Goal: Information Seeking & Learning: Learn about a topic

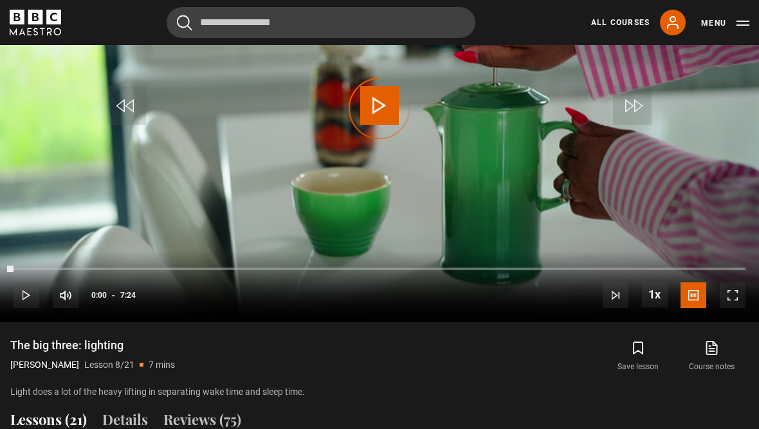
click at [386, 136] on div "Video Player is loading." at bounding box center [379, 109] width 64 height 64
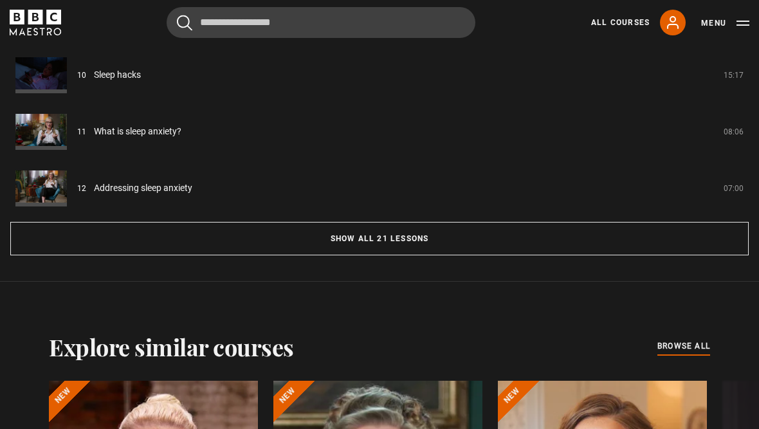
scroll to position [1190, 0]
click at [369, 255] on button "Show all 21 lessons" at bounding box center [379, 237] width 739 height 33
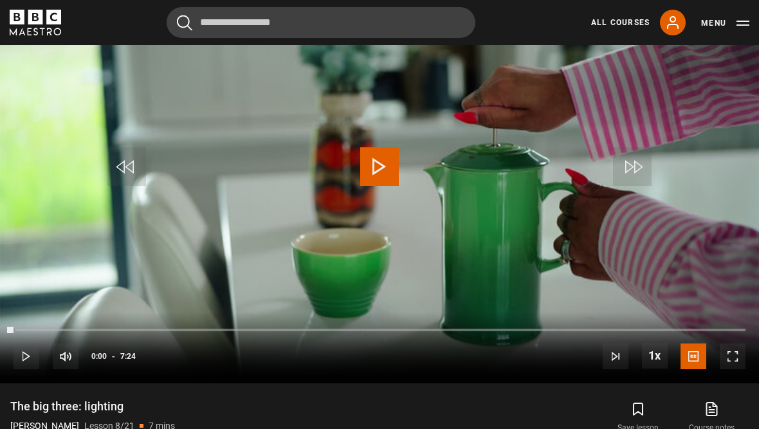
scroll to position [604, 0]
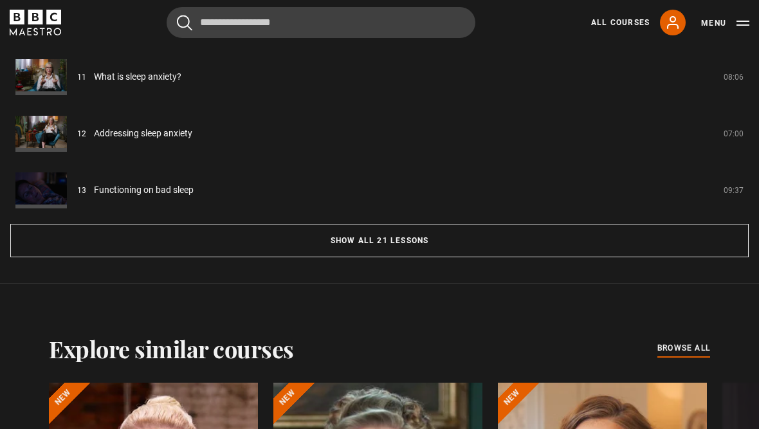
scroll to position [1188, 0]
click at [374, 257] on button "Show all 21 lessons" at bounding box center [379, 240] width 739 height 33
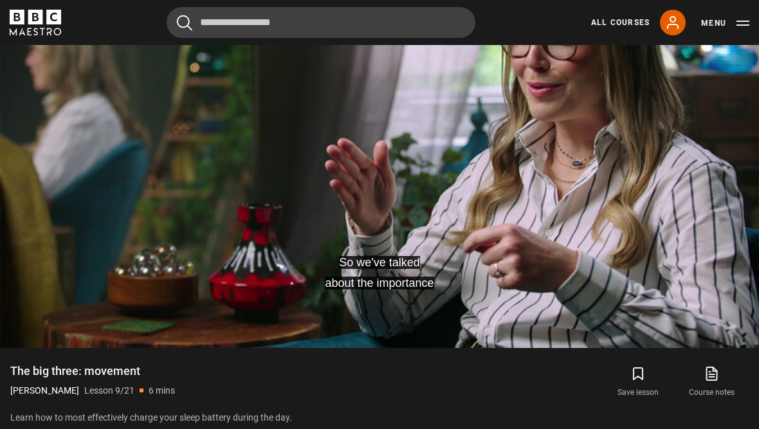
scroll to position [678, 0]
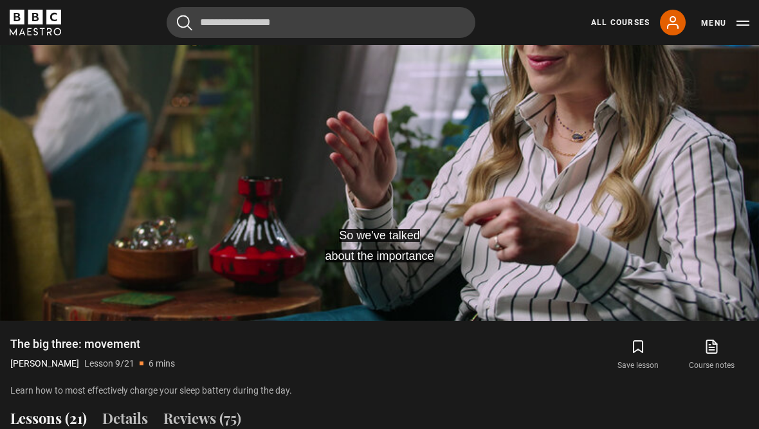
click at [411, 154] on video-js "So we've talked about the importance Video Player is loading. Play Lesson The b…" at bounding box center [379, 107] width 759 height 427
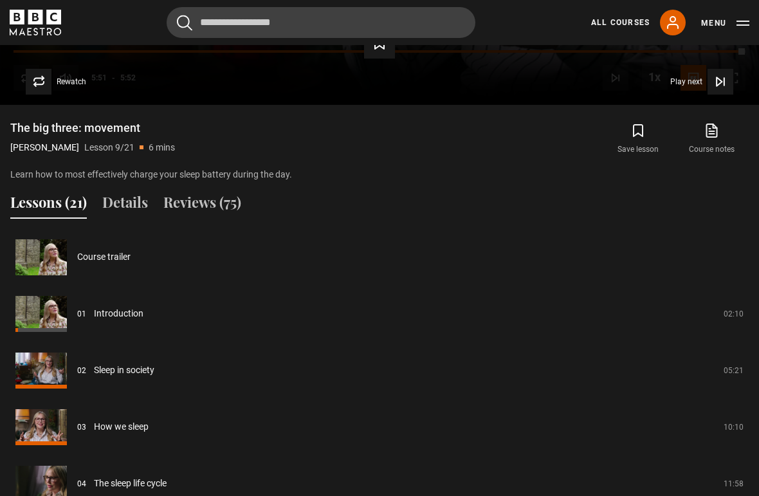
scroll to position [1063, 0]
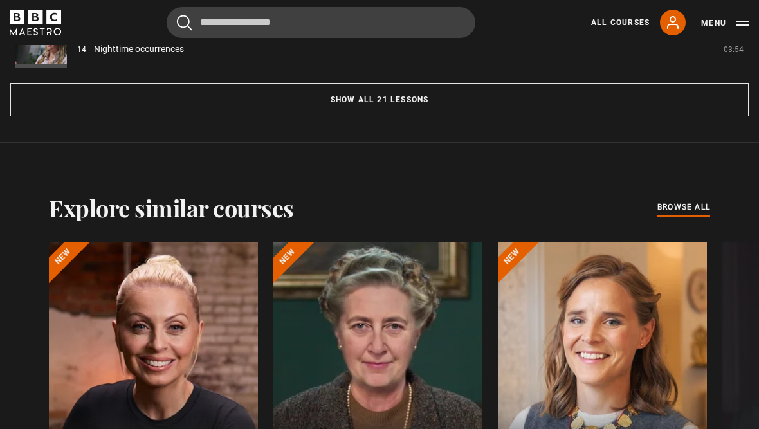
click at [282, 117] on button "Show all 21 lessons" at bounding box center [379, 100] width 739 height 33
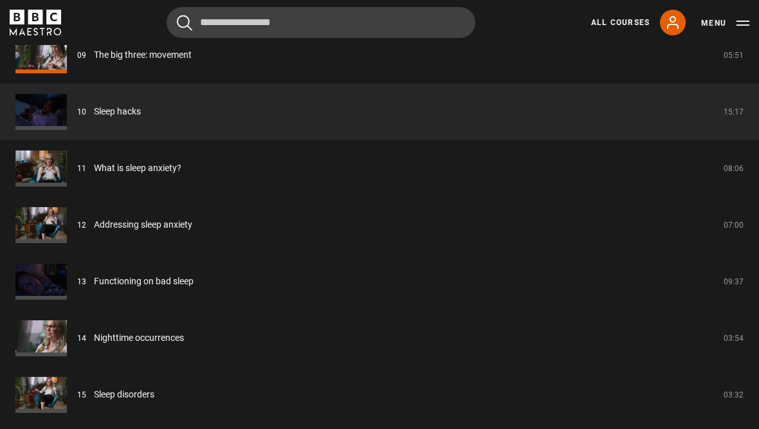
scroll to position [1603, 0]
